Goal: Find specific page/section: Find specific page/section

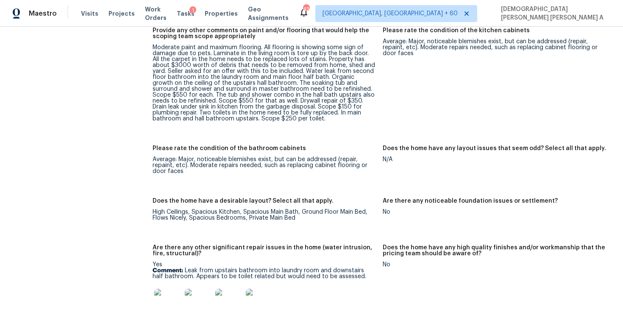
scroll to position [1218, 0]
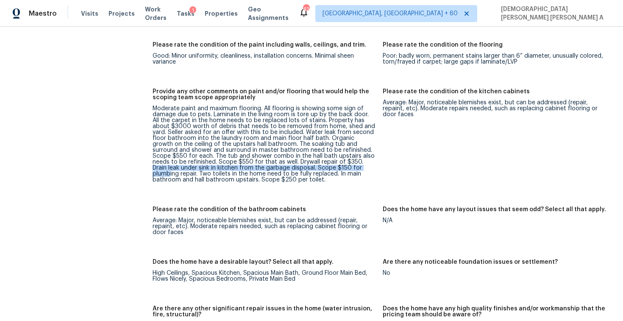
drag, startPoint x: 296, startPoint y: 154, endPoint x: 313, endPoint y: 162, distance: 17.8
click at [313, 162] on div "Moderate paint and maximum flooring. All flooring is showing some sign of damag…" at bounding box center [265, 144] width 224 height 77
drag, startPoint x: 271, startPoint y: 162, endPoint x: 283, endPoint y: 162, distance: 11.9
click at [283, 162] on div "Moderate paint and maximum flooring. All flooring is showing some sign of damag…" at bounding box center [265, 144] width 224 height 77
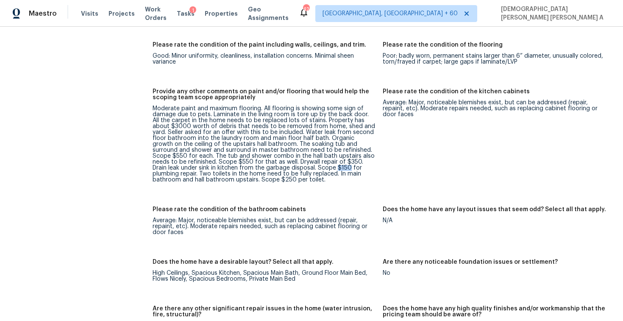
copy div "$150"
drag, startPoint x: 295, startPoint y: 161, endPoint x: 339, endPoint y: 159, distance: 44.6
click at [339, 159] on div "Moderate paint and maximum flooring. All flooring is showing some sign of damag…" at bounding box center [265, 144] width 224 height 77
copy div "plumbing repair"
click at [363, 168] on div "Moderate paint and maximum flooring. All flooring is showing some sign of damag…" at bounding box center [265, 144] width 224 height 77
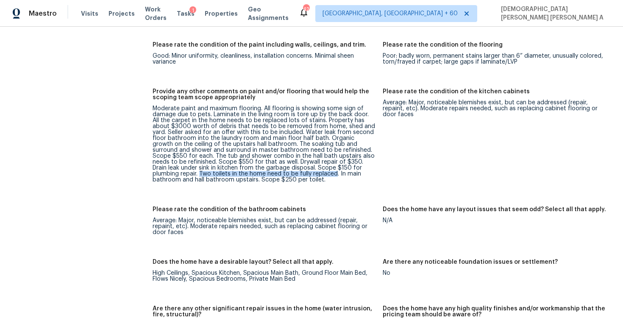
drag, startPoint x: 343, startPoint y: 160, endPoint x: 256, endPoint y: 167, distance: 87.6
click at [256, 167] on div "Moderate paint and maximum flooring. All flooring is showing some sign of damag…" at bounding box center [265, 144] width 224 height 77
copy div "Two toilets in the home need to be fully replaced"
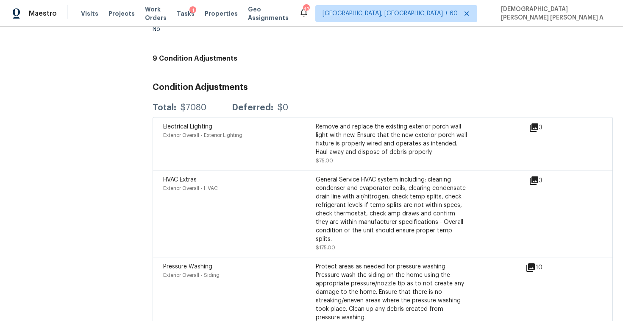
scroll to position [1841, 0]
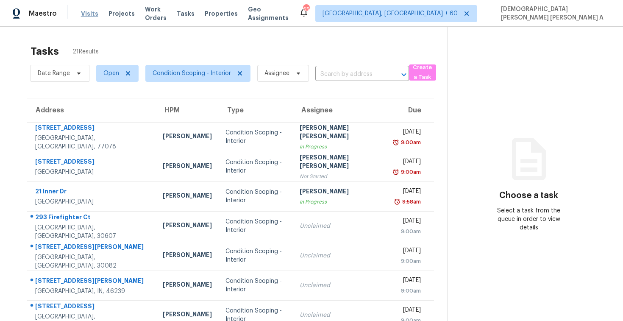
click at [88, 11] on span "Visits" at bounding box center [89, 13] width 17 height 8
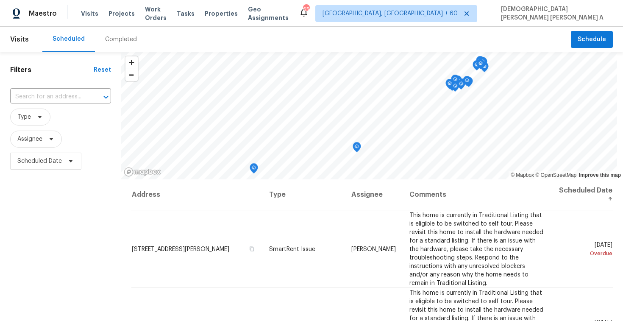
click at [113, 39] on div "Completed" at bounding box center [121, 39] width 32 height 8
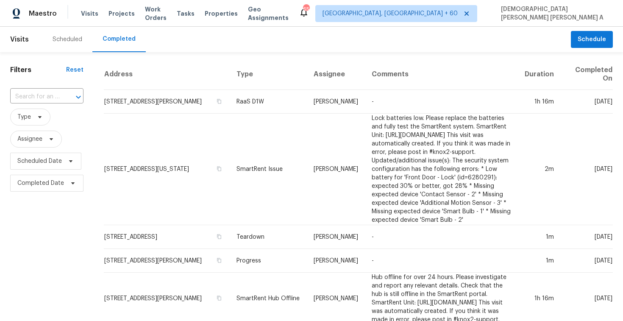
click at [61, 99] on div at bounding box center [72, 97] width 22 height 12
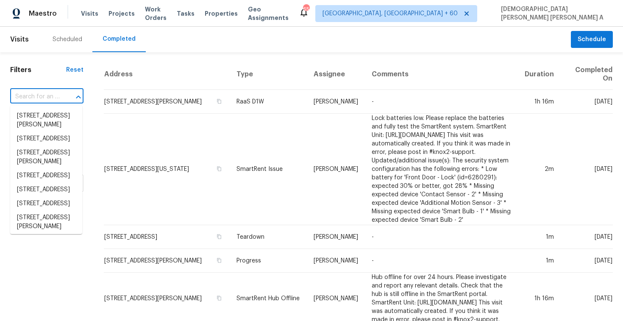
paste input "[STREET_ADDRESS]"
type input "[STREET_ADDRESS]"
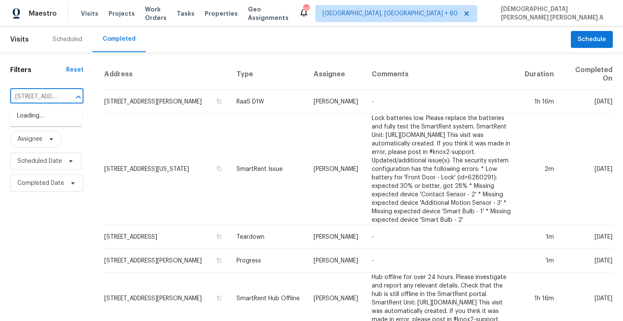
scroll to position [0, 82]
click at [56, 117] on li "[STREET_ADDRESS]" at bounding box center [46, 116] width 72 height 14
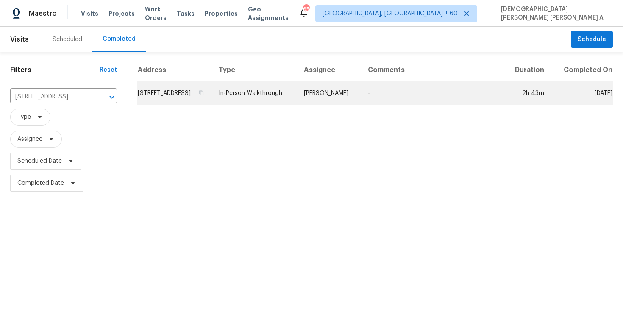
click at [297, 100] on td "In-Person Walkthrough" at bounding box center [254, 93] width 85 height 24
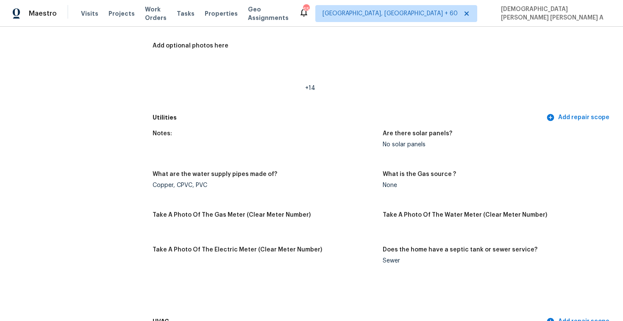
scroll to position [1531, 0]
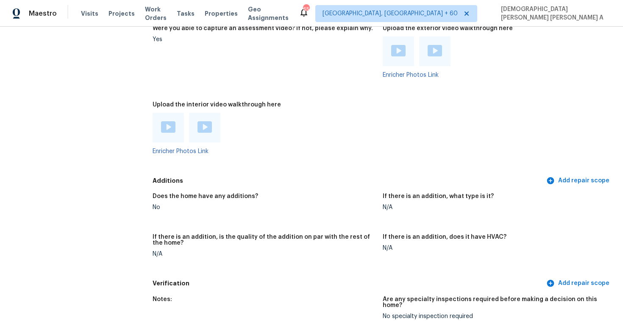
click at [173, 125] on img at bounding box center [168, 126] width 14 height 11
click at [205, 113] on div at bounding box center [204, 128] width 31 height 30
click at [205, 121] on img at bounding box center [205, 126] width 14 height 11
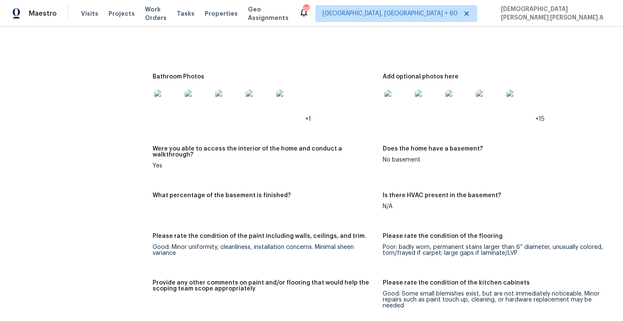
scroll to position [973, 0]
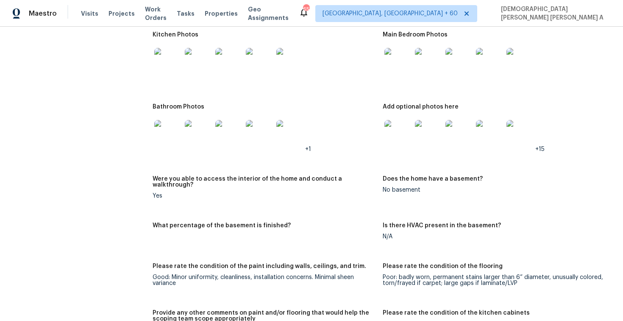
click at [166, 63] on img at bounding box center [167, 61] width 27 height 27
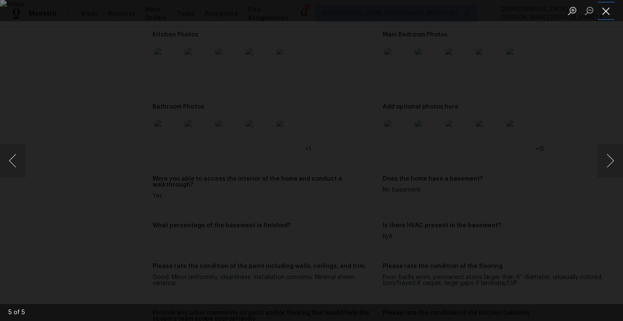
click at [608, 12] on button "Close lightbox" at bounding box center [606, 10] width 17 height 15
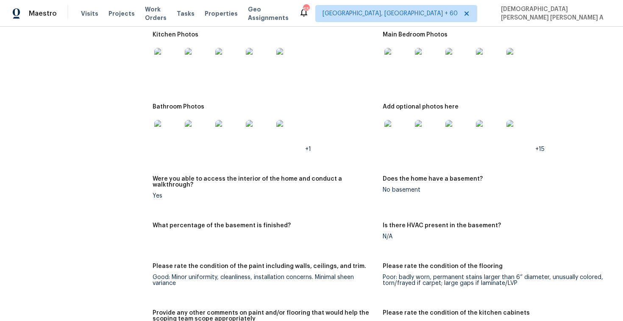
click at [398, 122] on img at bounding box center [398, 133] width 27 height 27
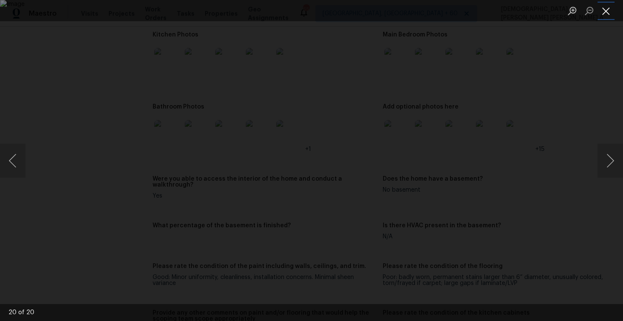
click at [608, 7] on button "Close lightbox" at bounding box center [606, 10] width 17 height 15
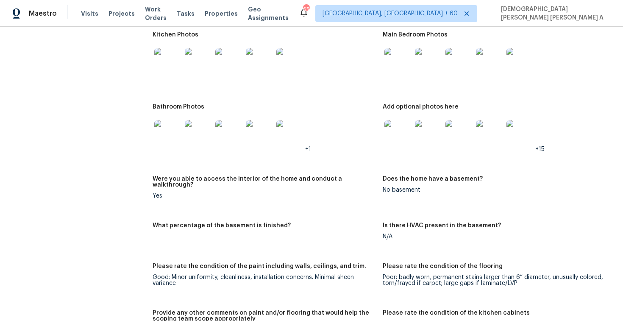
click at [399, 54] on img at bounding box center [398, 61] width 27 height 27
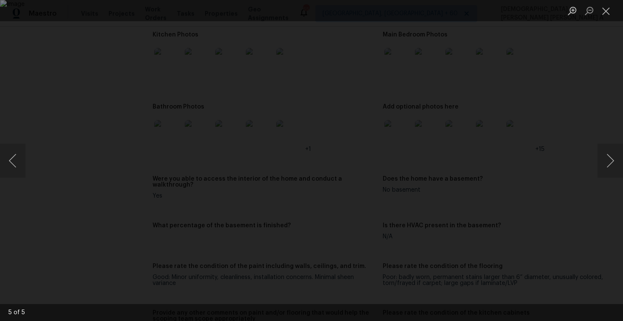
click at [606, 3] on li "Lightbox" at bounding box center [606, 10] width 17 height 21
click at [606, 11] on button "Close lightbox" at bounding box center [606, 10] width 17 height 15
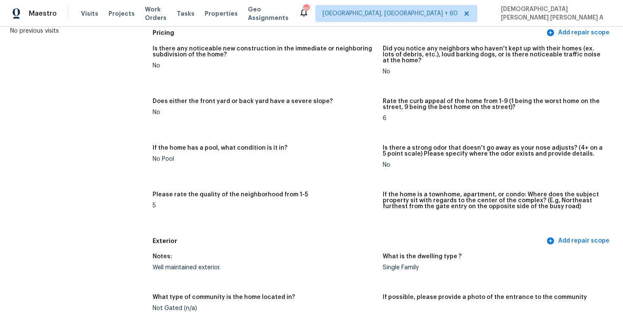
scroll to position [0, 0]
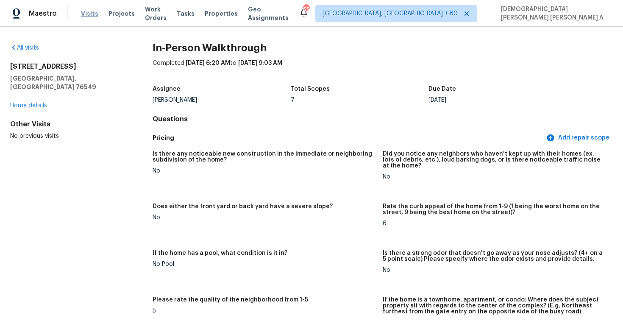
click at [90, 13] on span "Visits" at bounding box center [89, 13] width 17 height 8
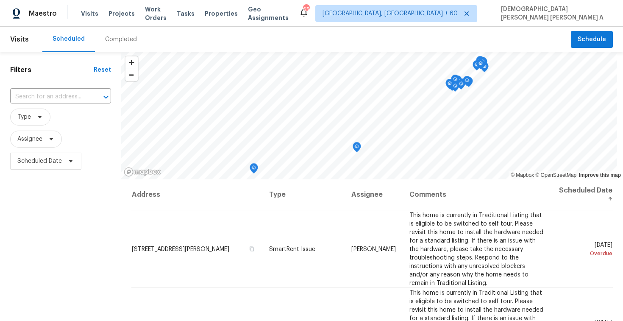
click at [109, 44] on div "Completed" at bounding box center [121, 39] width 52 height 25
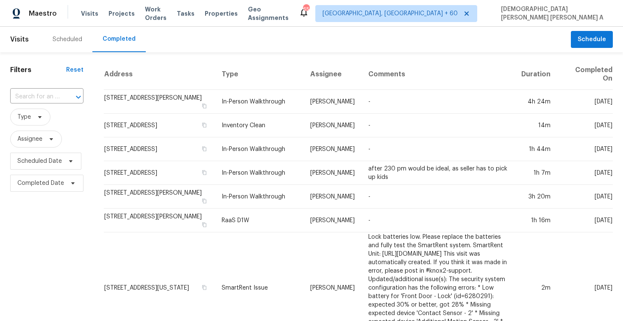
click at [42, 104] on div "​" at bounding box center [46, 97] width 73 height 18
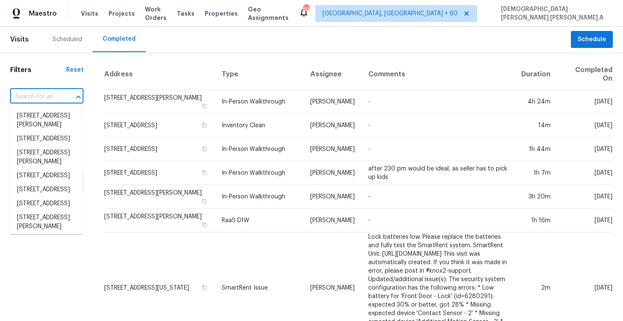
paste input "[STREET_ADDRESS]"
type input "[STREET_ADDRESS]"
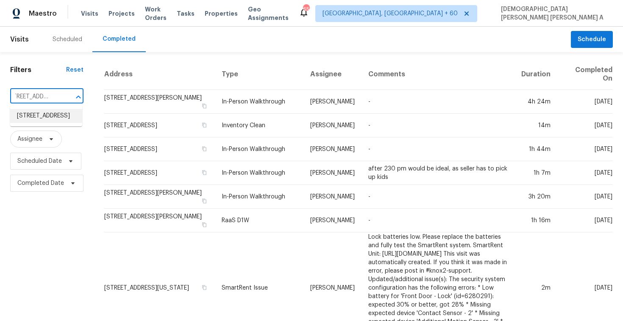
click at [53, 122] on li "[STREET_ADDRESS]" at bounding box center [46, 116] width 72 height 14
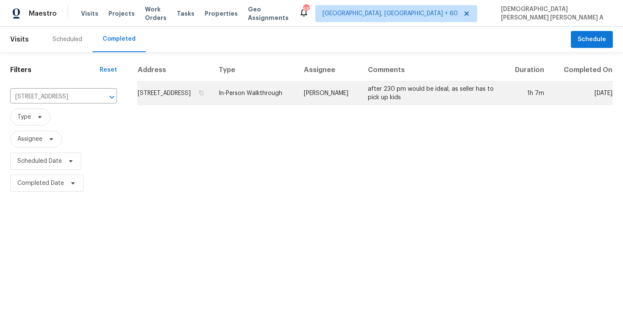
click at [285, 92] on td "In-Person Walkthrough" at bounding box center [254, 93] width 85 height 24
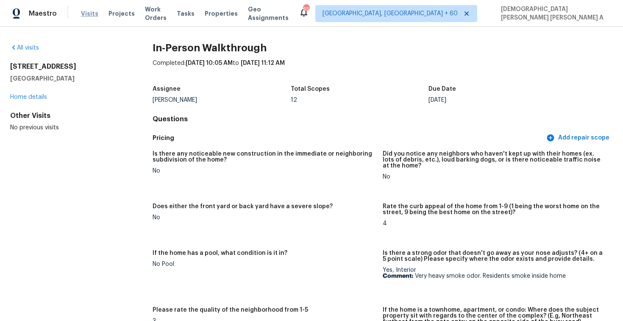
click at [85, 14] on span "Visits" at bounding box center [89, 13] width 17 height 8
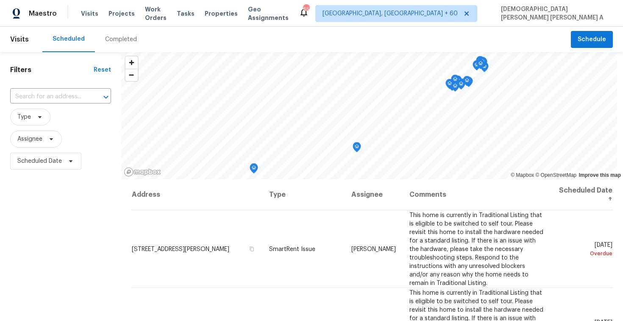
click at [124, 45] on div "Completed" at bounding box center [121, 39] width 52 height 25
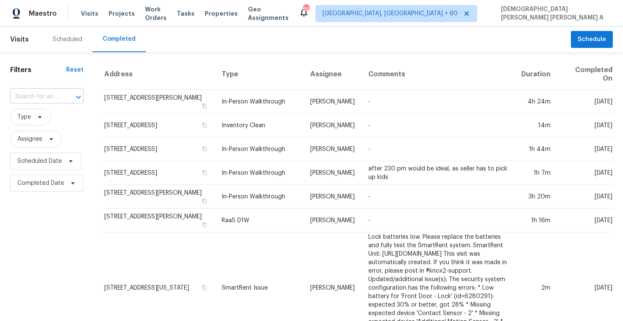
click at [50, 95] on input "text" at bounding box center [35, 96] width 50 height 13
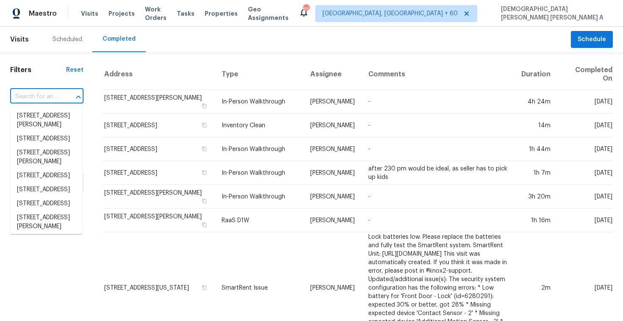
paste input "[STREET_ADDRESS][PERSON_NAME]"
type input "[STREET_ADDRESS][PERSON_NAME]"
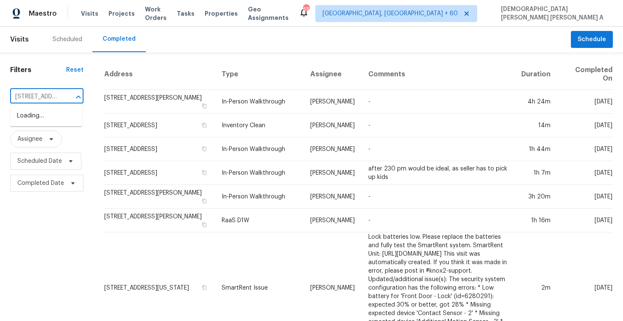
scroll to position [0, 59]
click at [61, 123] on li "[STREET_ADDRESS][PERSON_NAME]" at bounding box center [46, 120] width 72 height 23
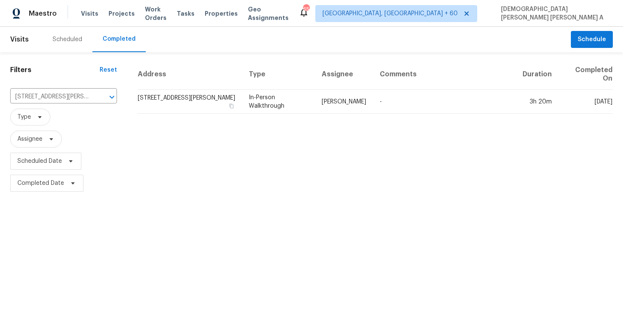
click at [278, 106] on td "In-Person Walkthrough" at bounding box center [278, 102] width 73 height 24
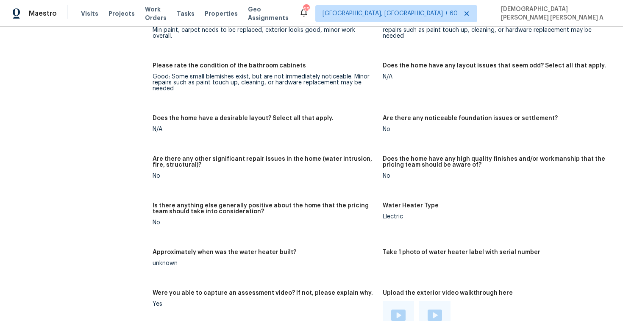
scroll to position [1582, 0]
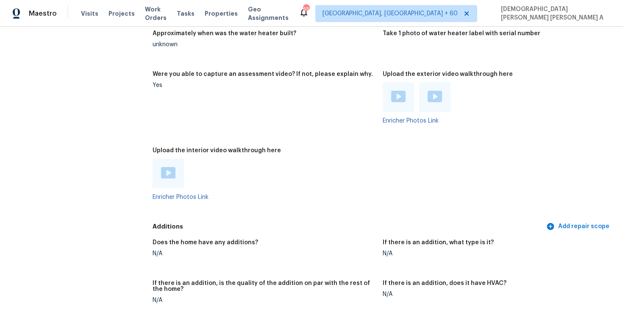
click at [164, 167] on img at bounding box center [168, 172] width 14 height 11
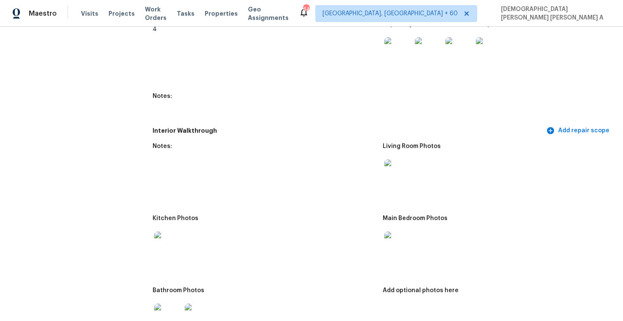
scroll to position [908, 0]
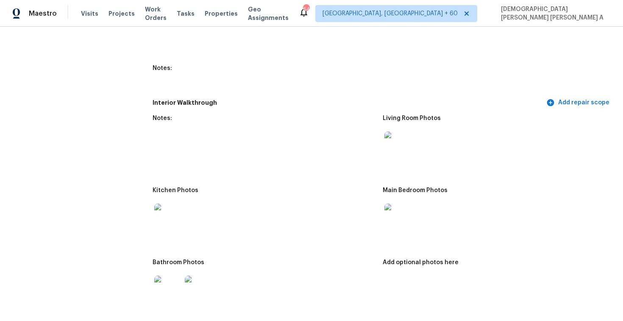
click at [389, 225] on img at bounding box center [398, 217] width 27 height 27
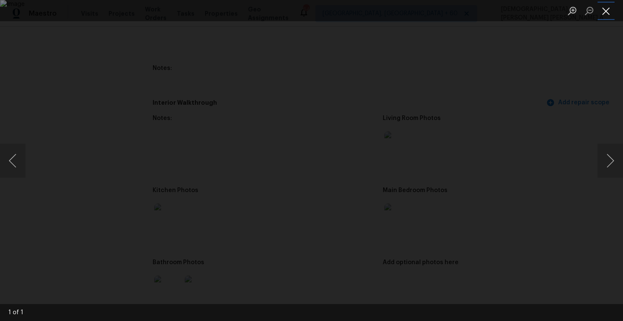
click at [602, 10] on button "Close lightbox" at bounding box center [606, 10] width 17 height 15
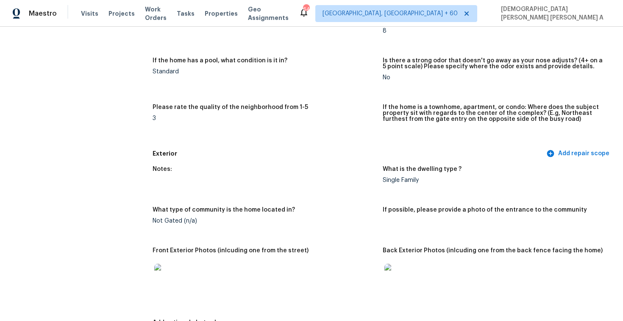
scroll to position [0, 0]
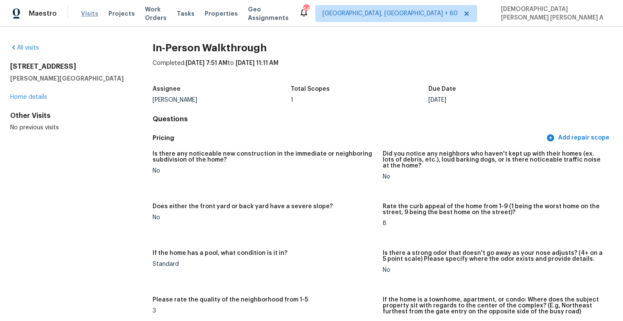
click at [88, 12] on span "Visits" at bounding box center [89, 13] width 17 height 8
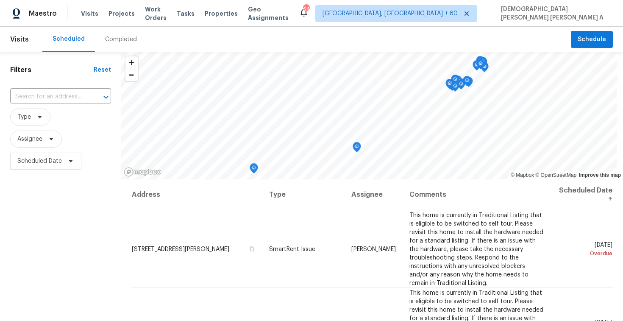
click at [122, 40] on div "Completed" at bounding box center [121, 39] width 32 height 8
